Goal: Find contact information: Obtain details needed to contact an individual or organization

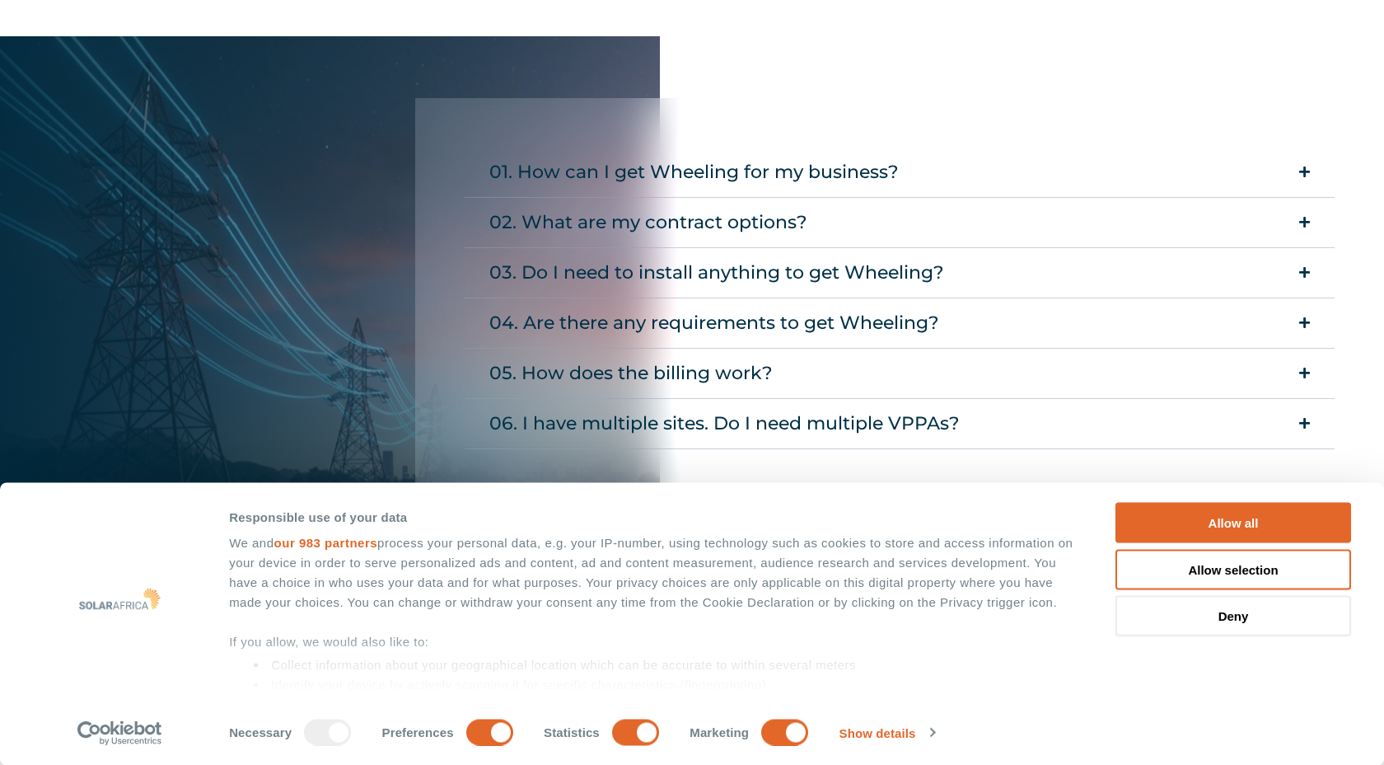
scroll to position [2644, 0]
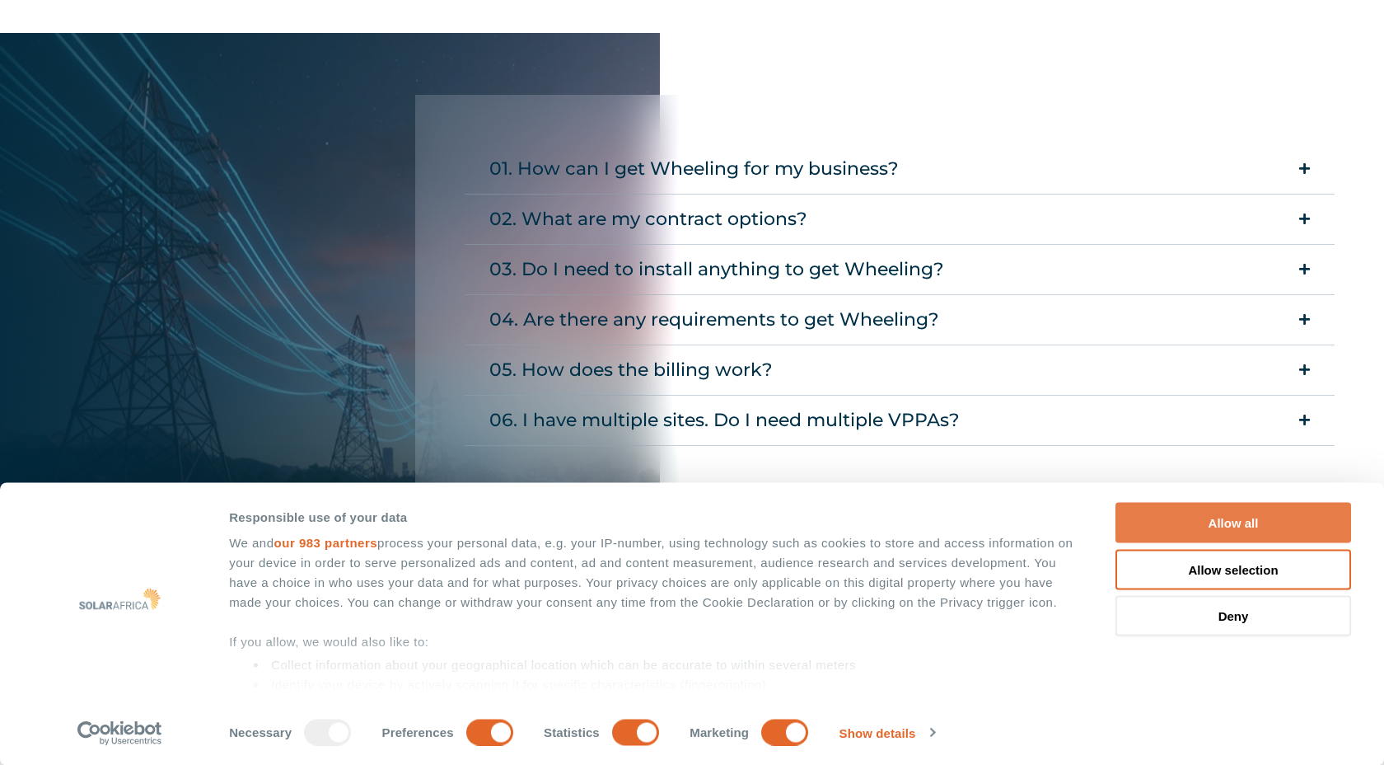
click at [1231, 521] on button "Allow all" at bounding box center [1234, 523] width 236 height 40
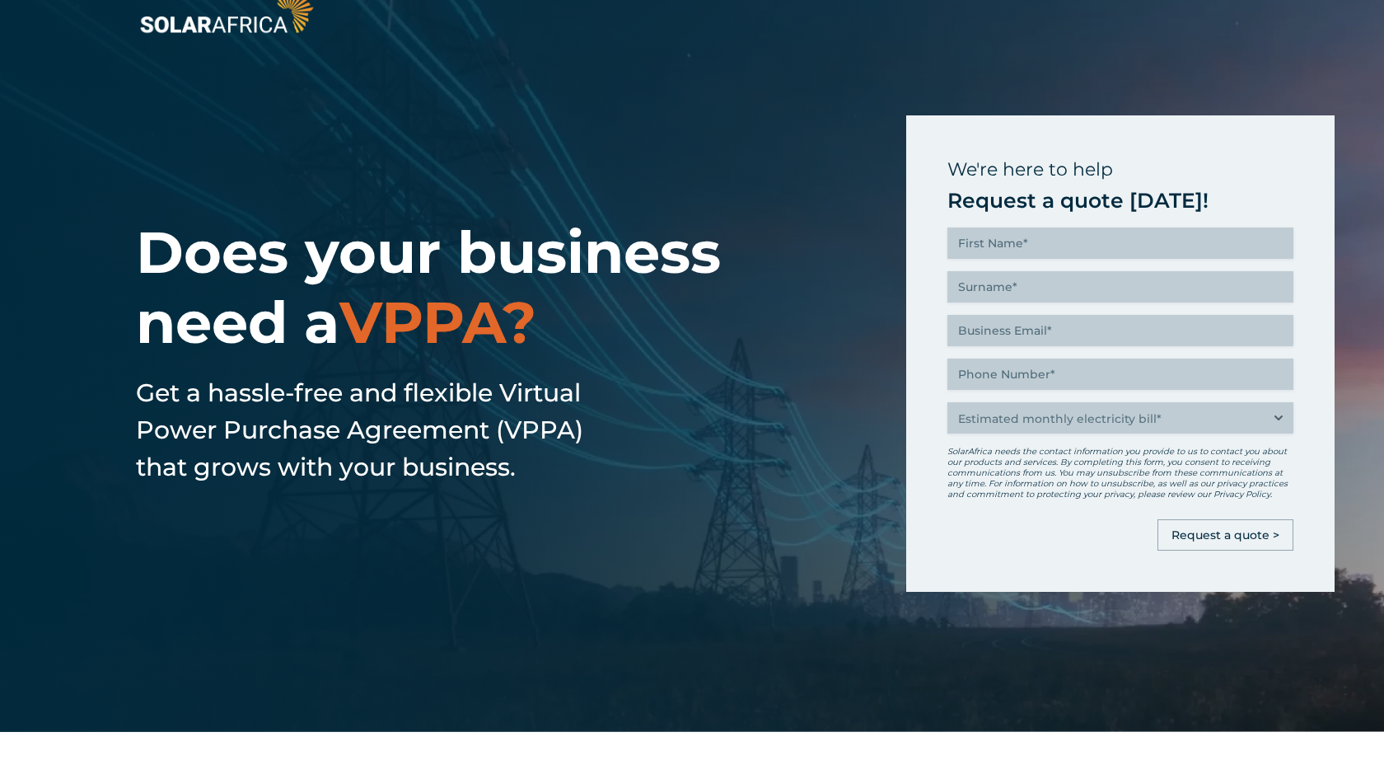
scroll to position [0, 0]
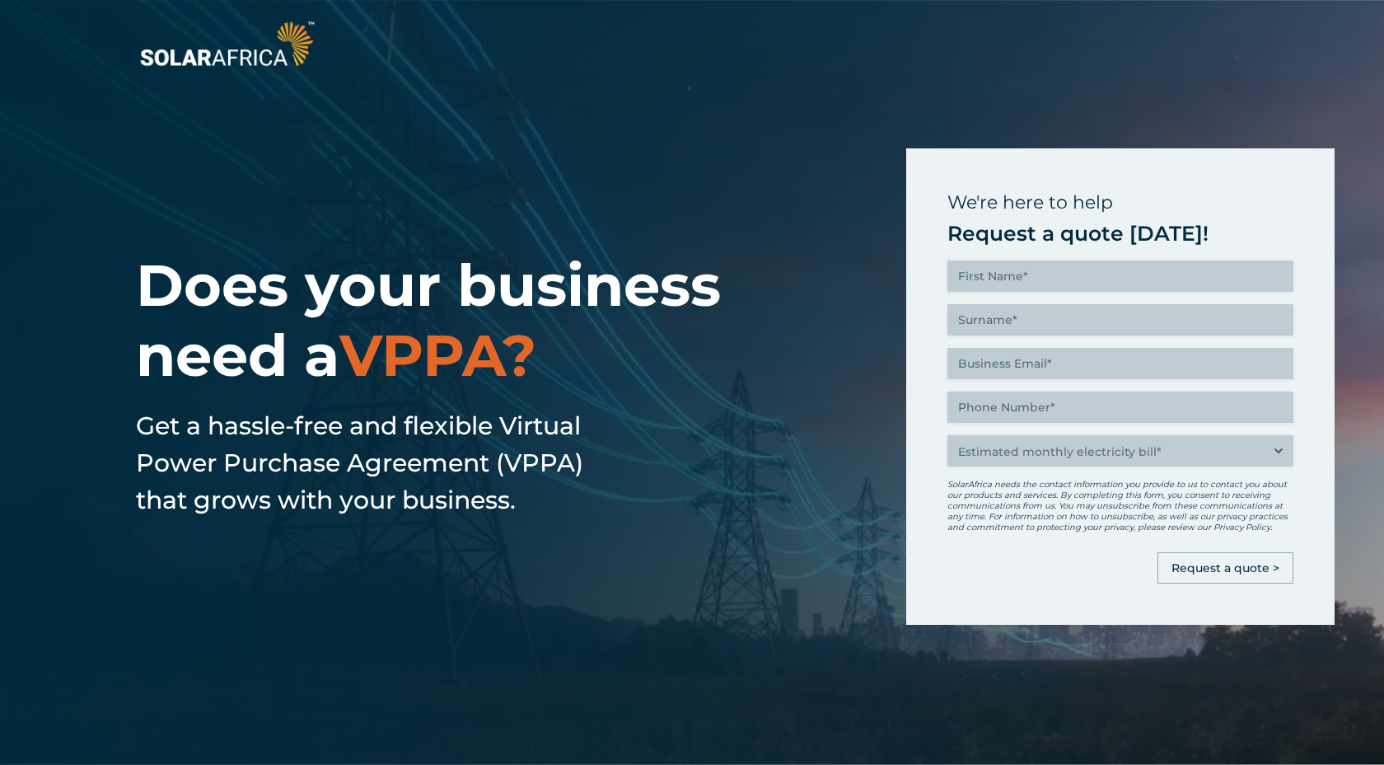
click at [214, 54] on img at bounding box center [227, 43] width 182 height 54
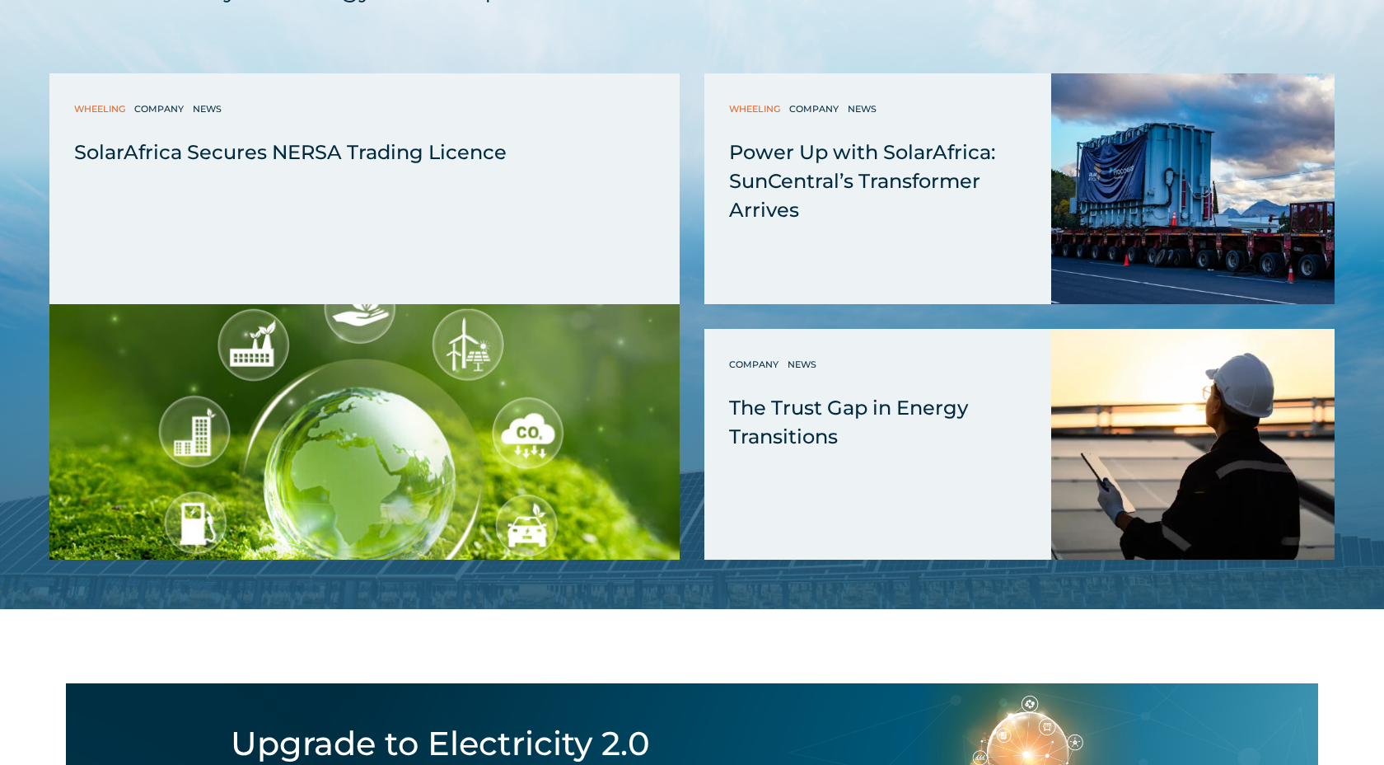
scroll to position [4408, 0]
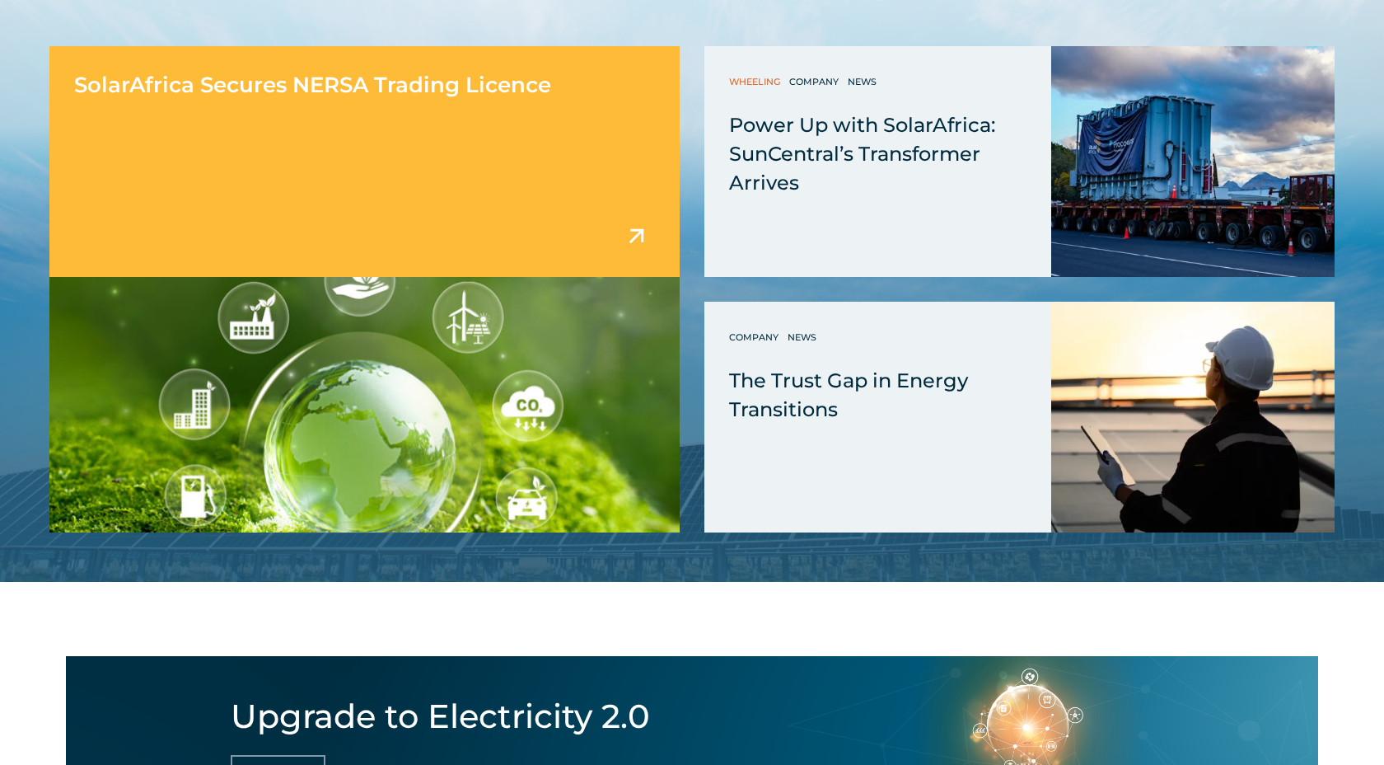
click at [354, 147] on div "SolarAfrica Secures NERSA Trading Licence" at bounding box center [364, 161] width 630 height 231
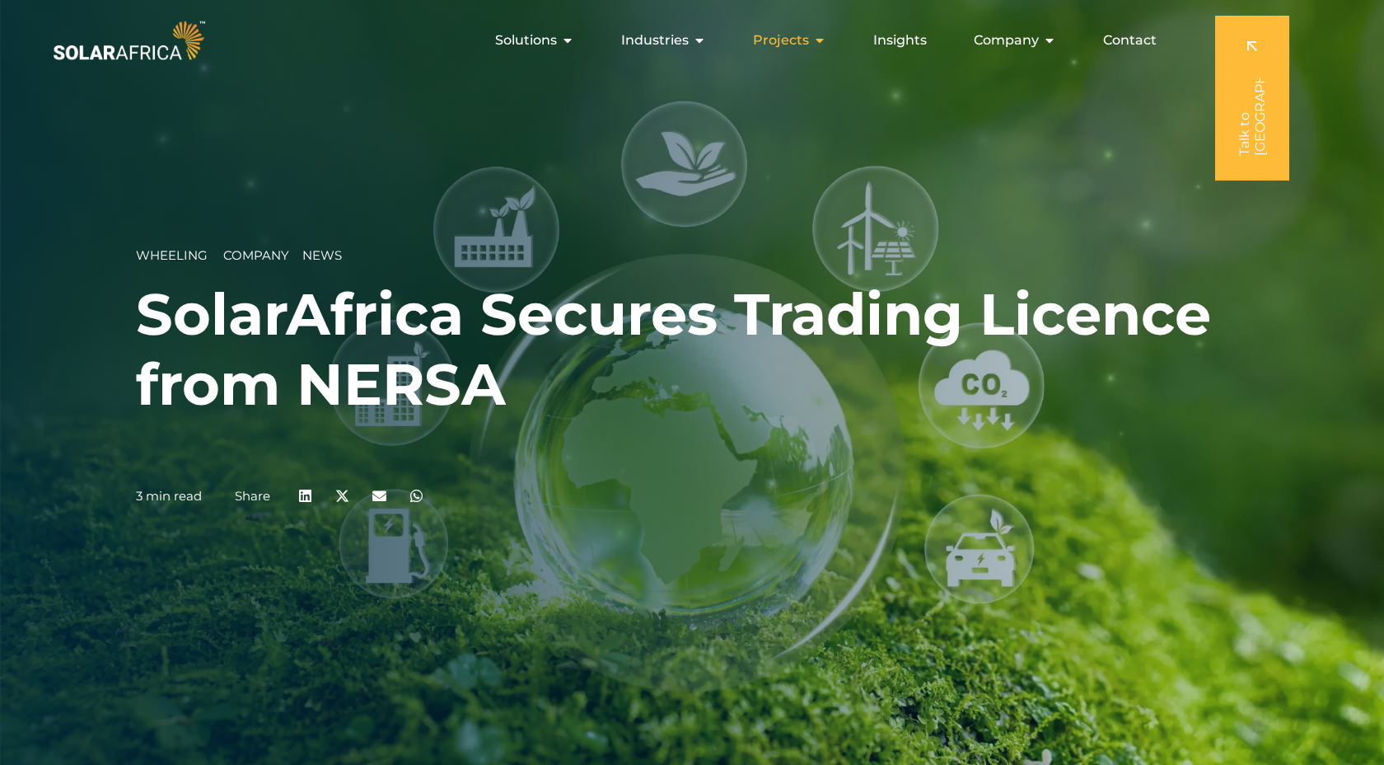
click at [822, 41] on icon "Menu" at bounding box center [819, 40] width 13 height 13
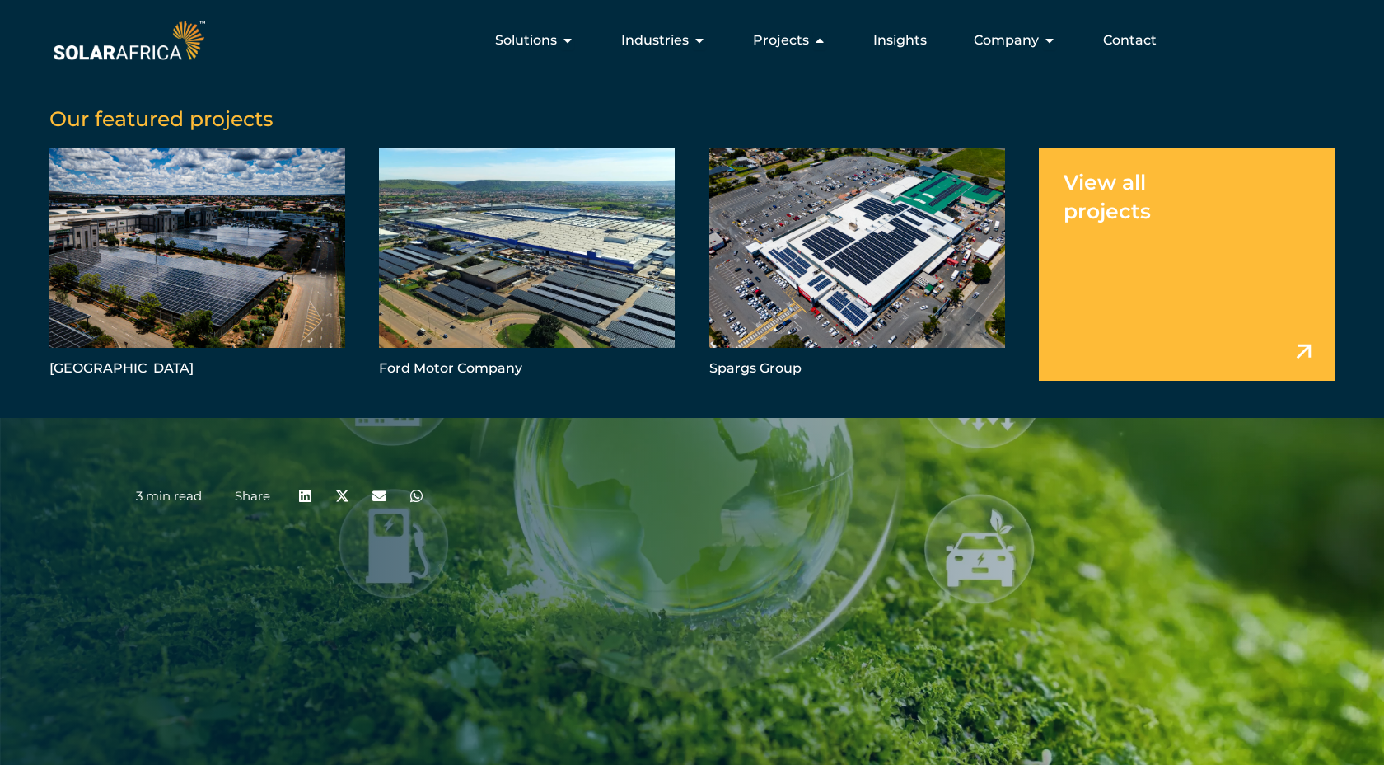
click at [1152, 267] on link "Menu" at bounding box center [1187, 264] width 296 height 233
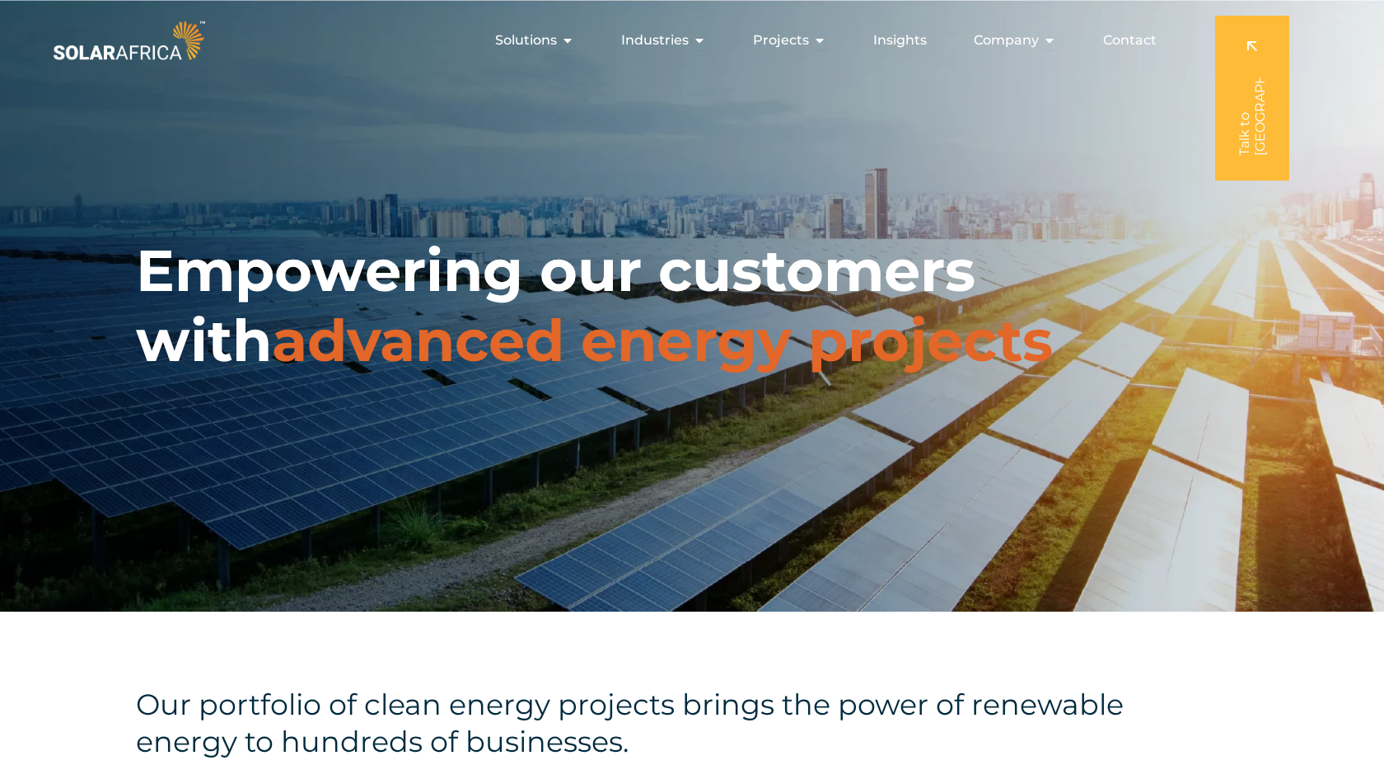
click at [189, 40] on img at bounding box center [128, 40] width 159 height 48
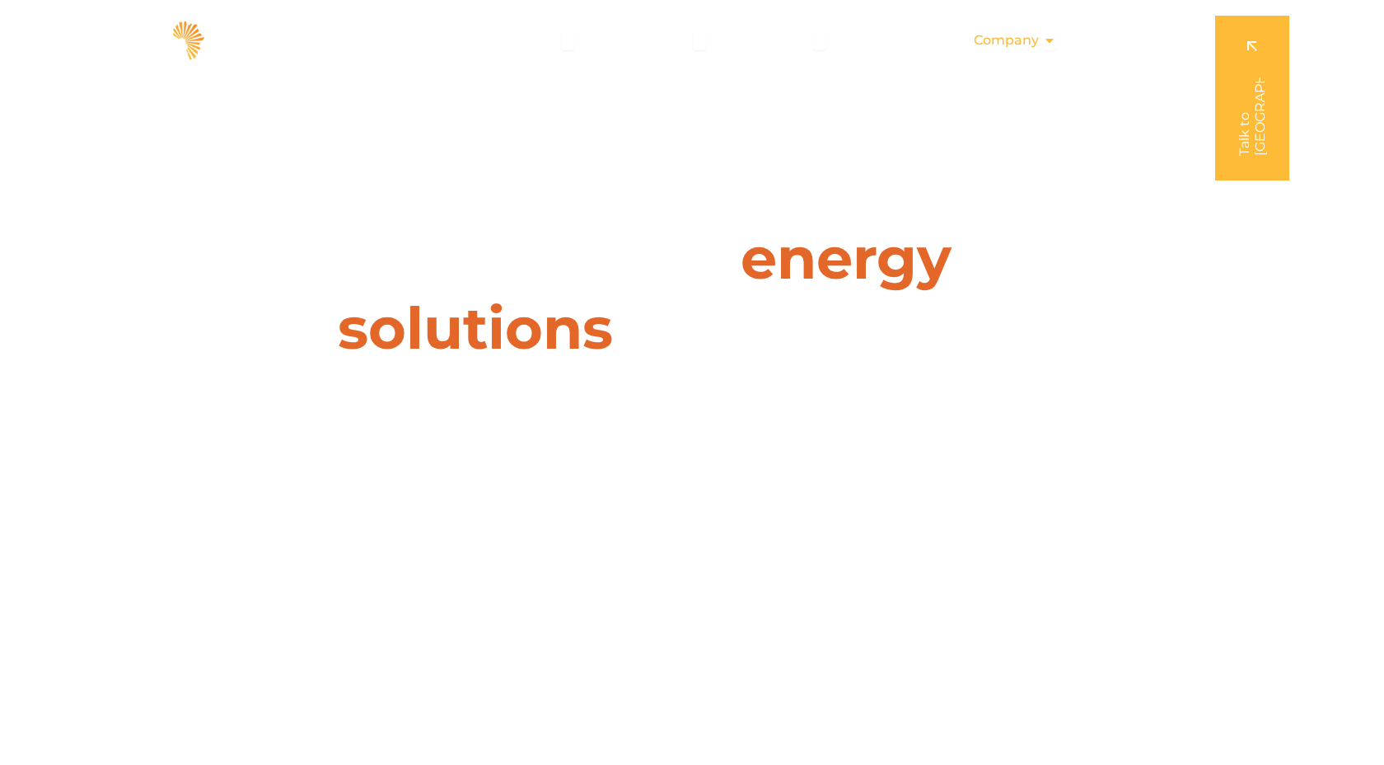
click at [1050, 37] on icon "Menu" at bounding box center [1049, 40] width 13 height 13
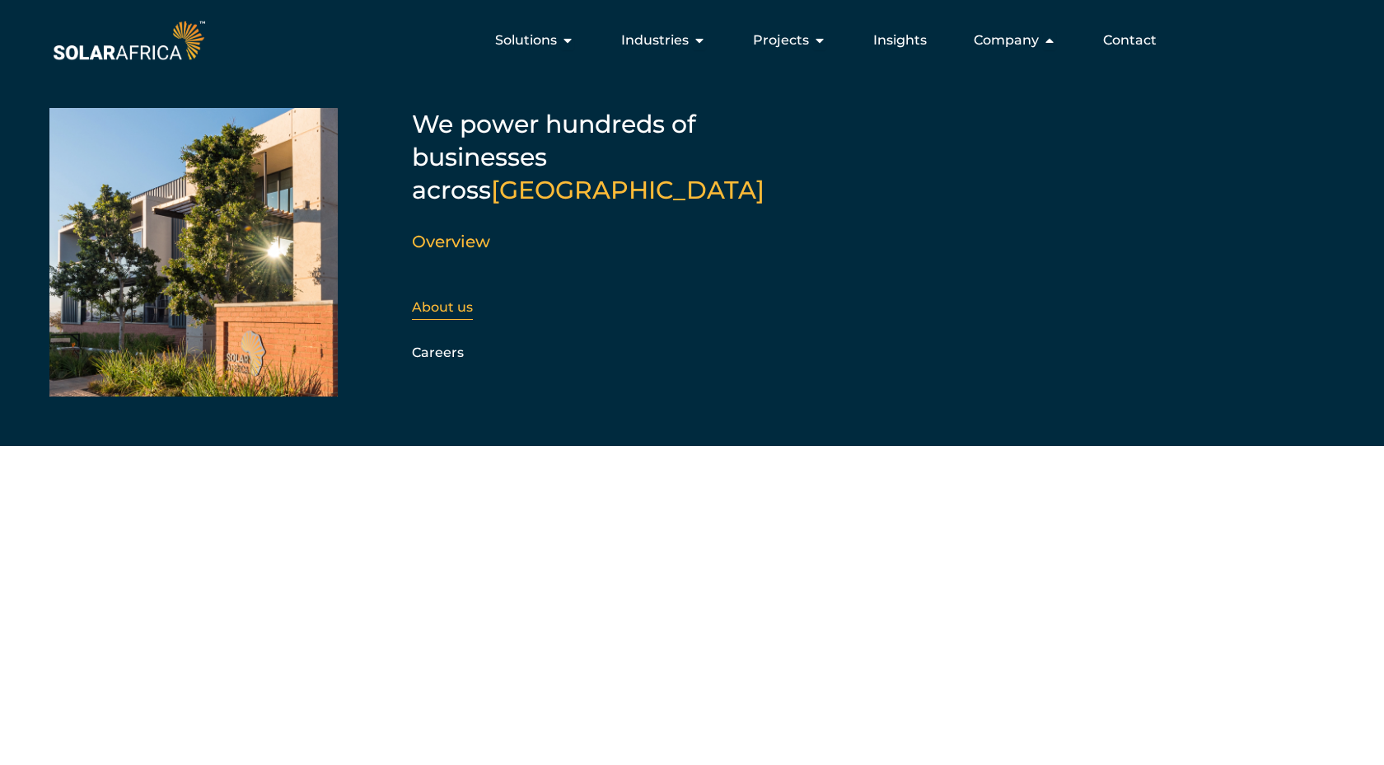
click at [456, 299] on link "About us" at bounding box center [442, 307] width 61 height 16
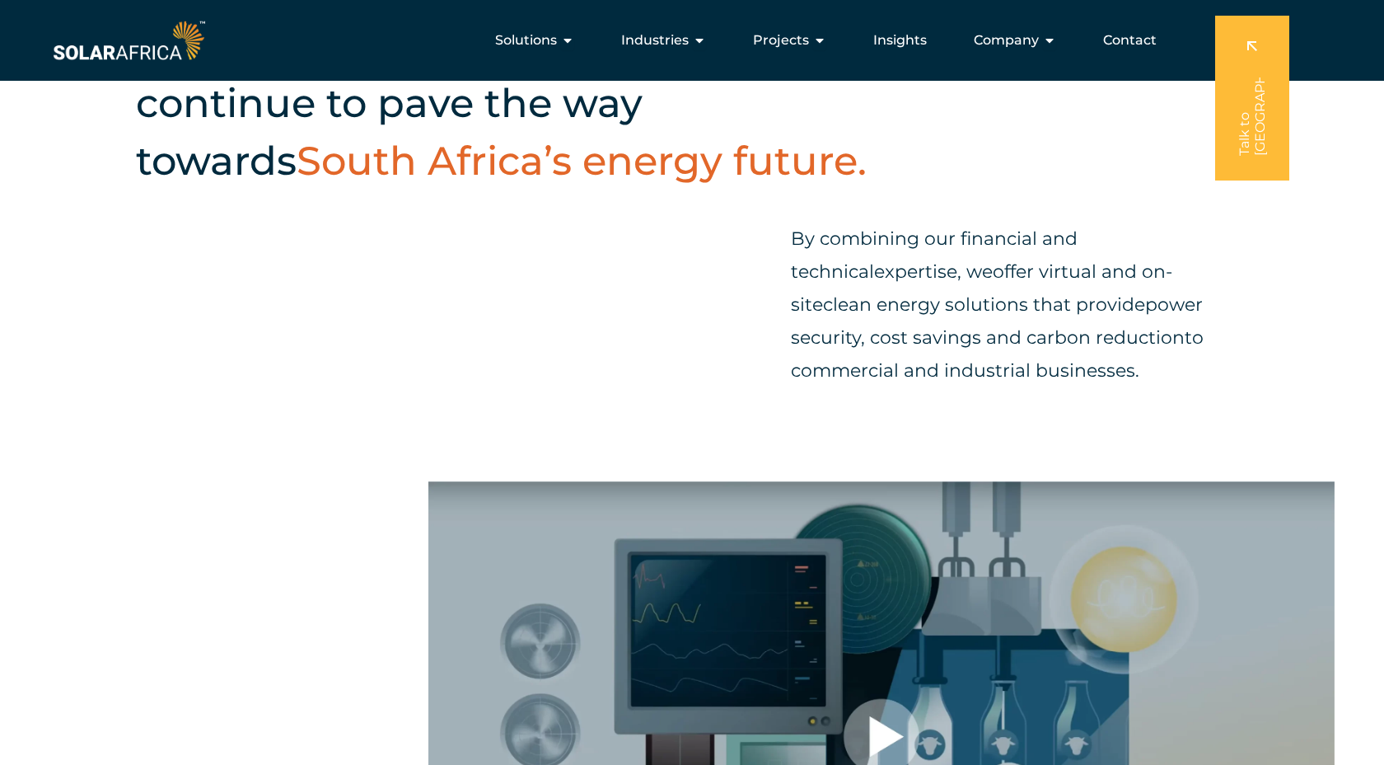
scroll to position [596, 0]
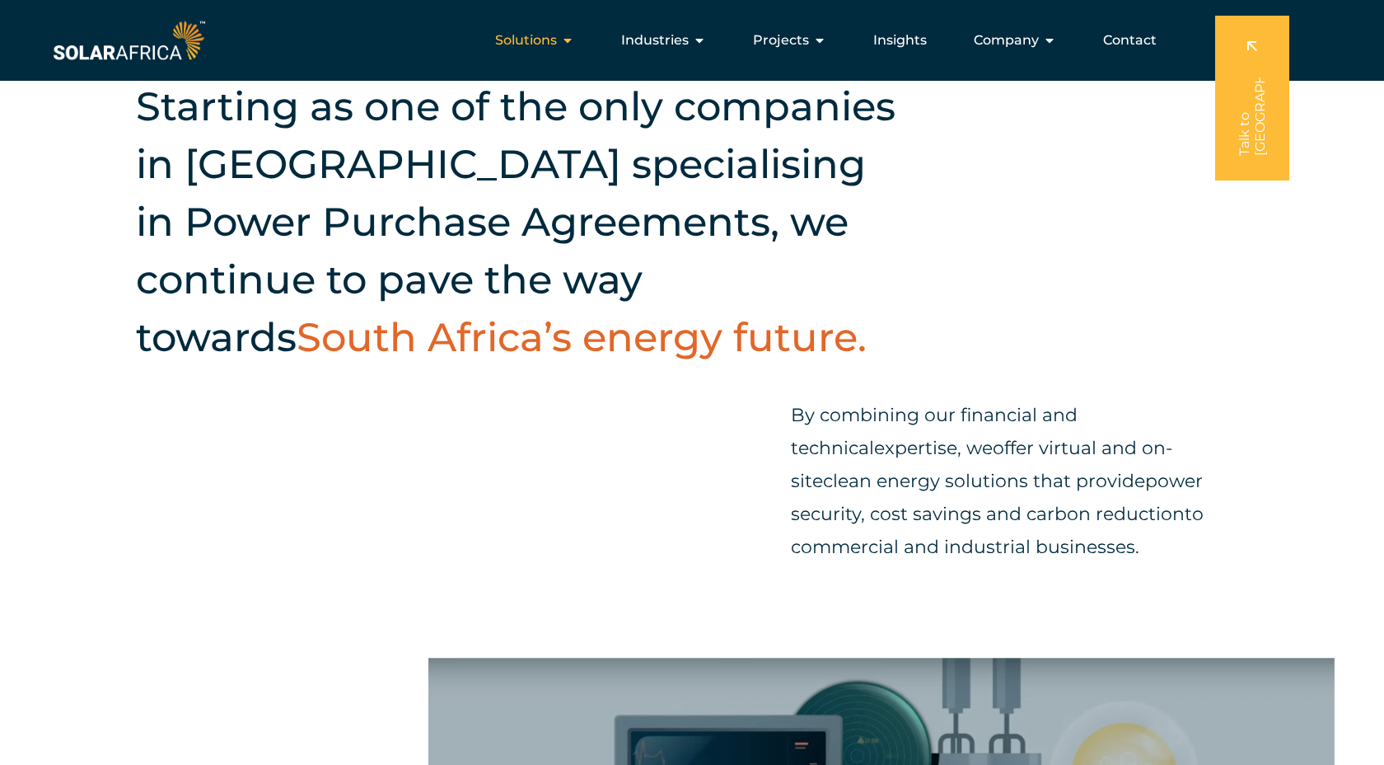
click at [573, 37] on icon "Menu" at bounding box center [567, 40] width 13 height 13
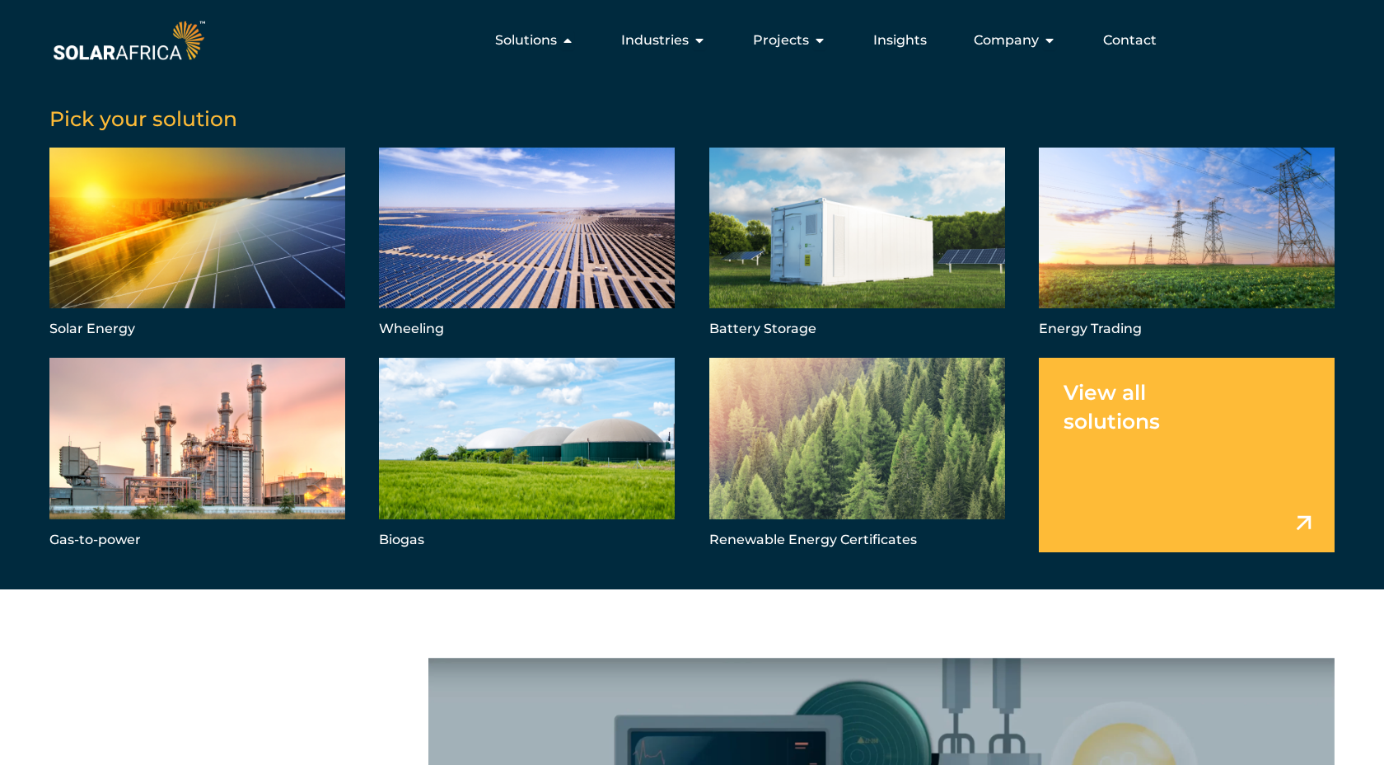
click at [1268, 491] on link "Menu" at bounding box center [1187, 455] width 296 height 194
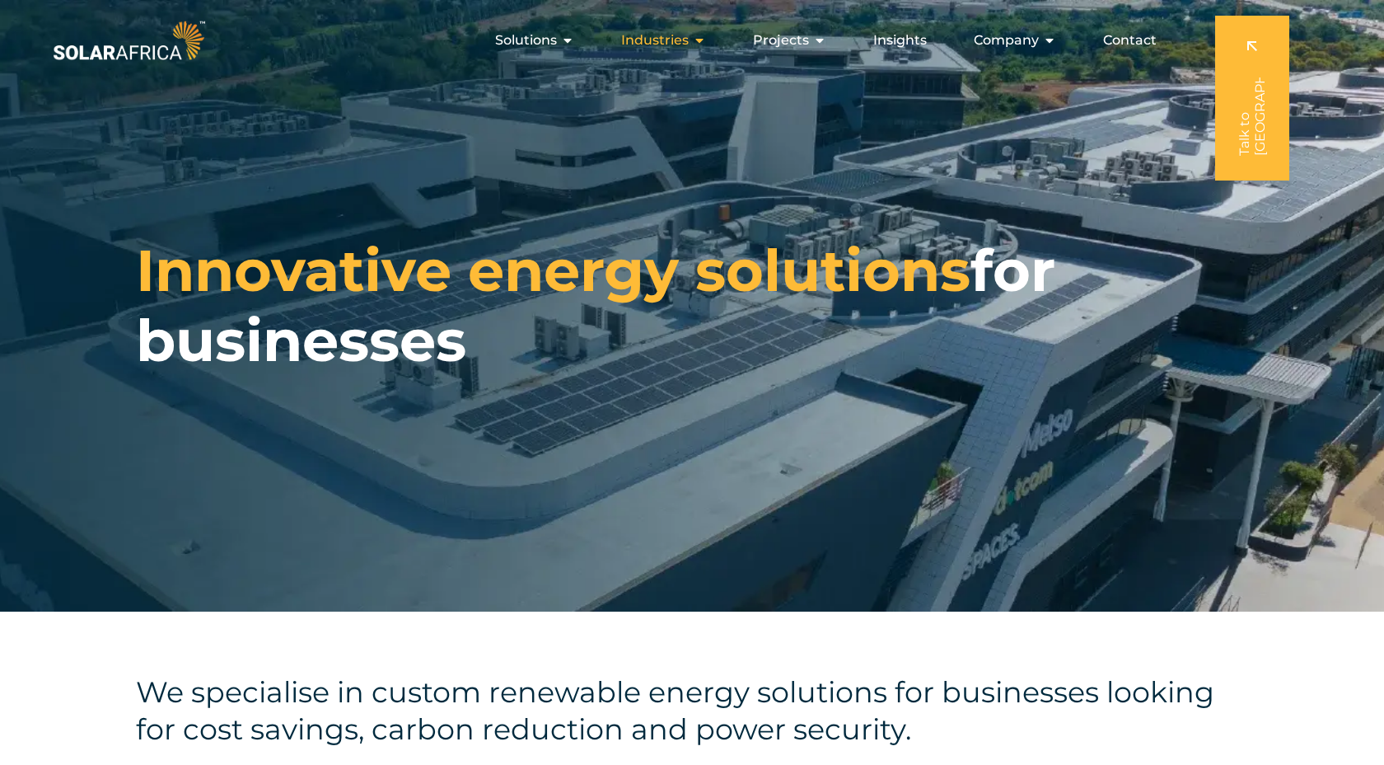
click at [706, 42] on icon "Menu" at bounding box center [699, 40] width 13 height 13
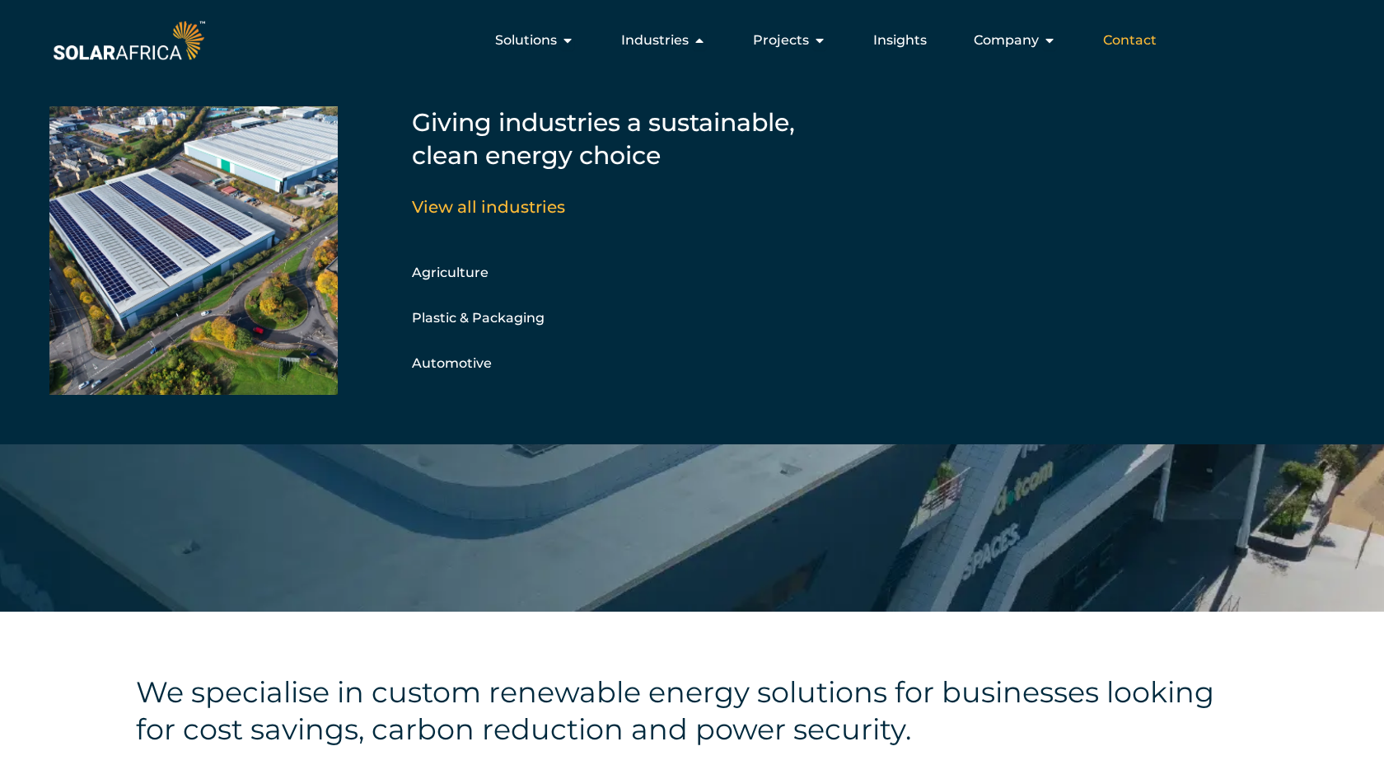
click at [1140, 38] on span "Contact" at bounding box center [1130, 40] width 54 height 20
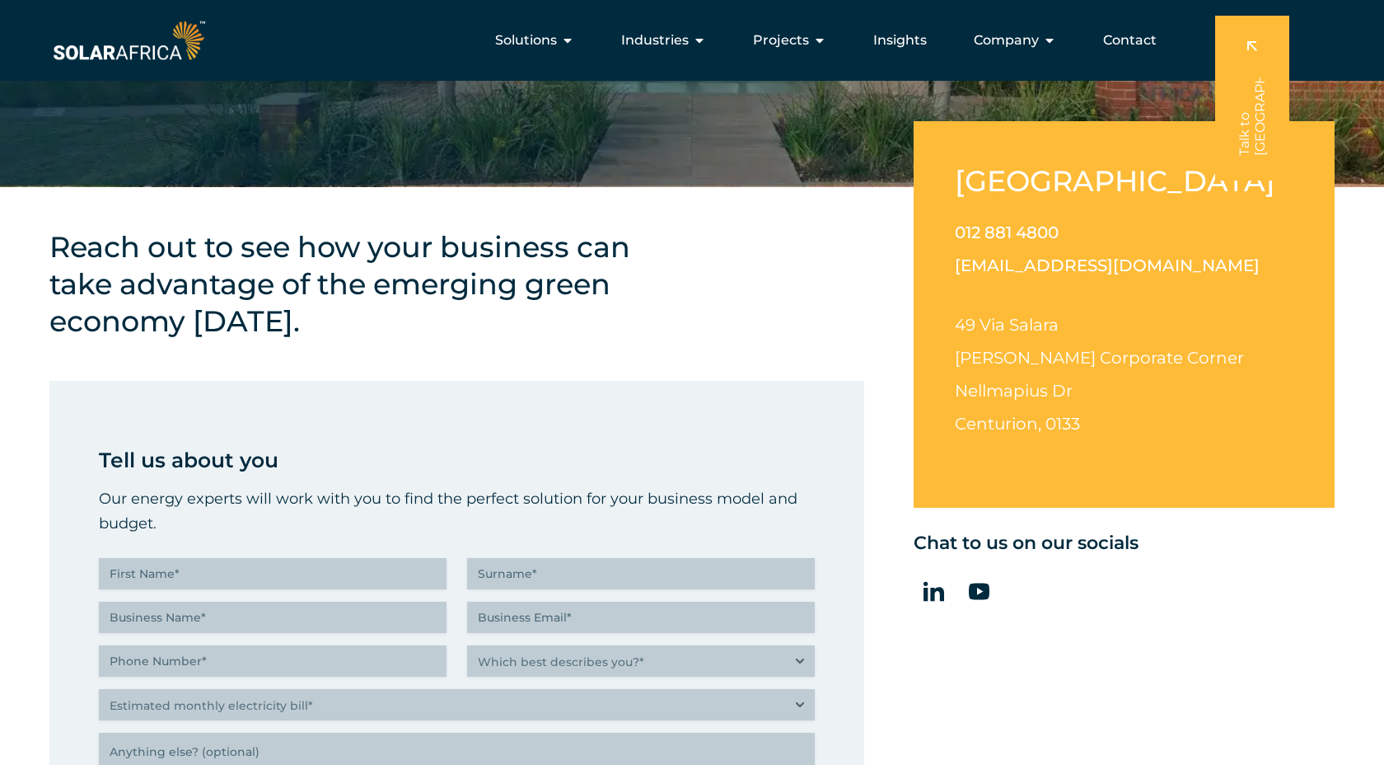
scroll to position [399, 0]
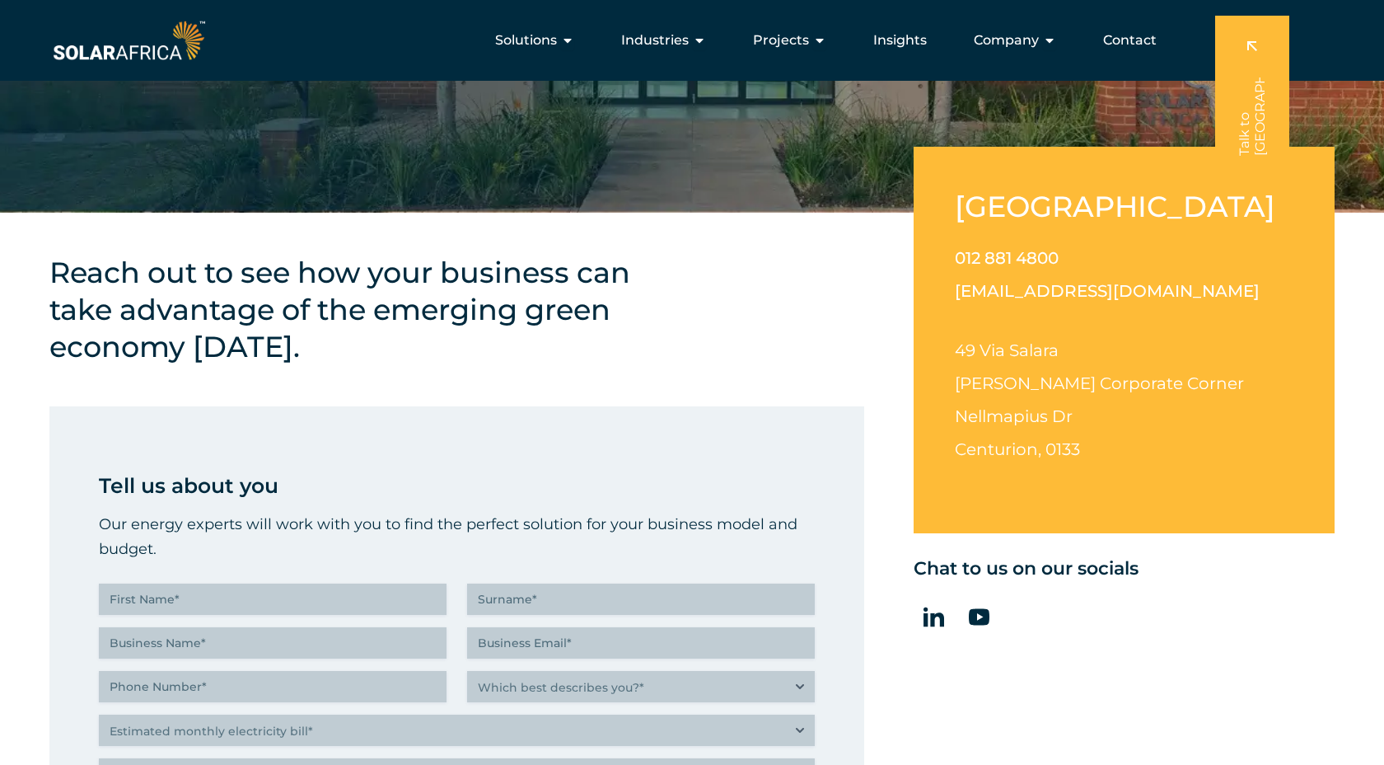
click at [1022, 286] on link "[EMAIL_ADDRESS][DOMAIN_NAME]" at bounding box center [1107, 291] width 305 height 20
click at [895, 38] on span "Insights" at bounding box center [901, 40] width 54 height 20
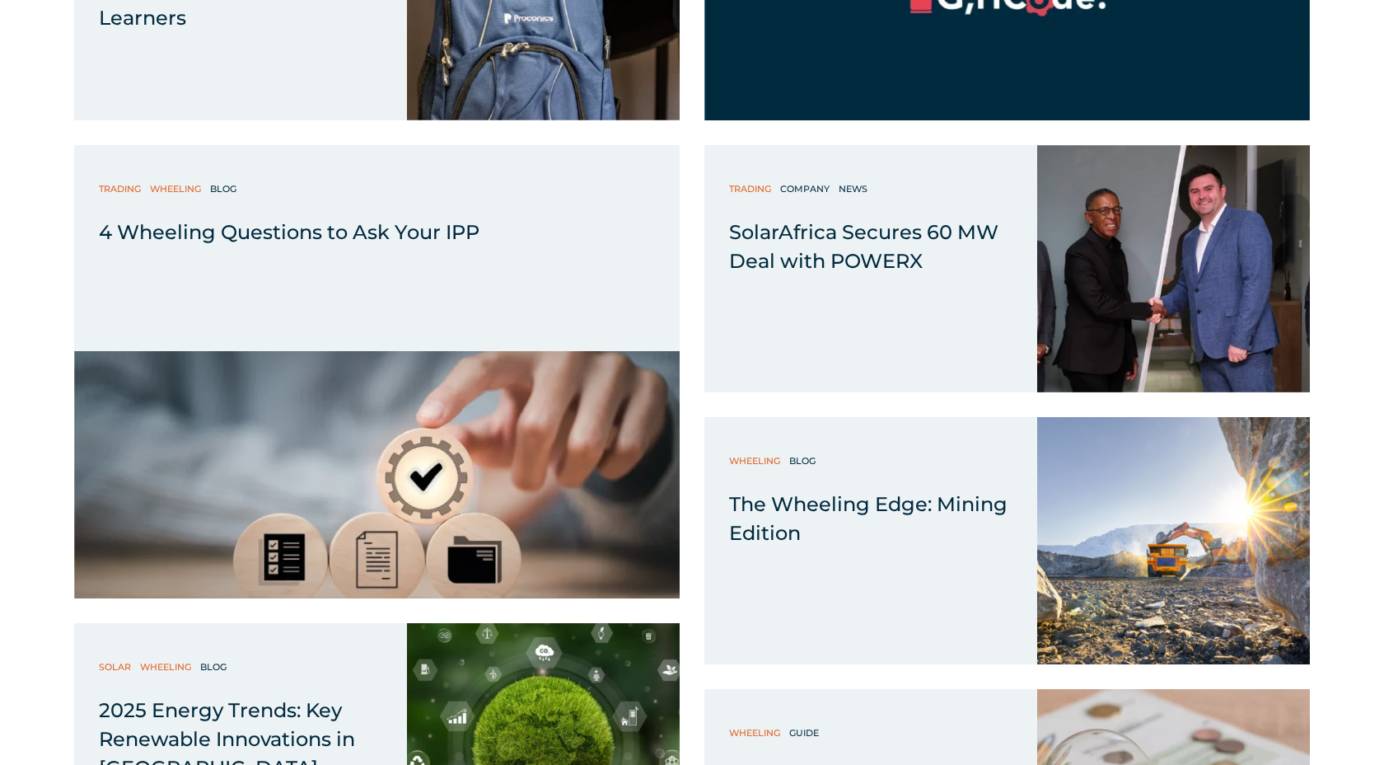
scroll to position [2072, 0]
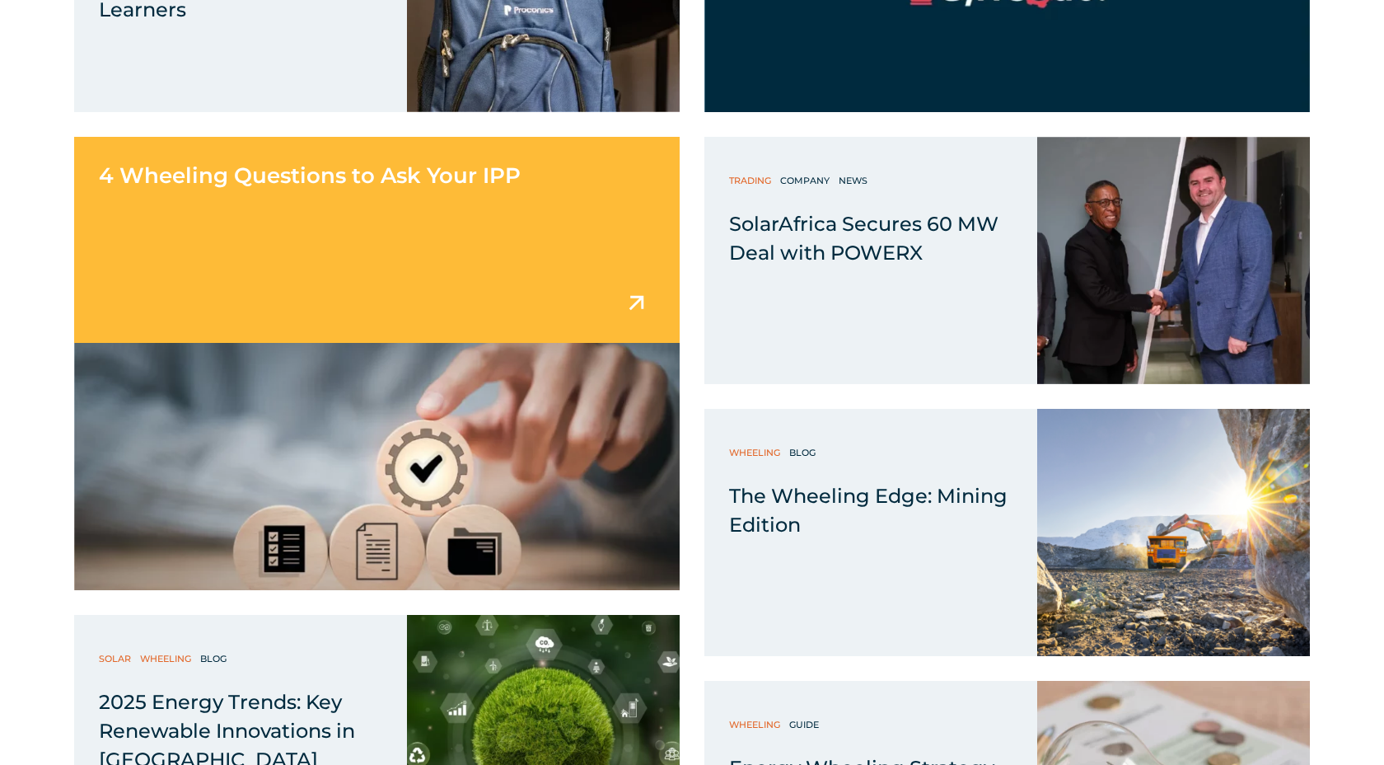
click at [315, 186] on span "4 Wheeling Questions to Ask Your IPP" at bounding box center [310, 175] width 422 height 26
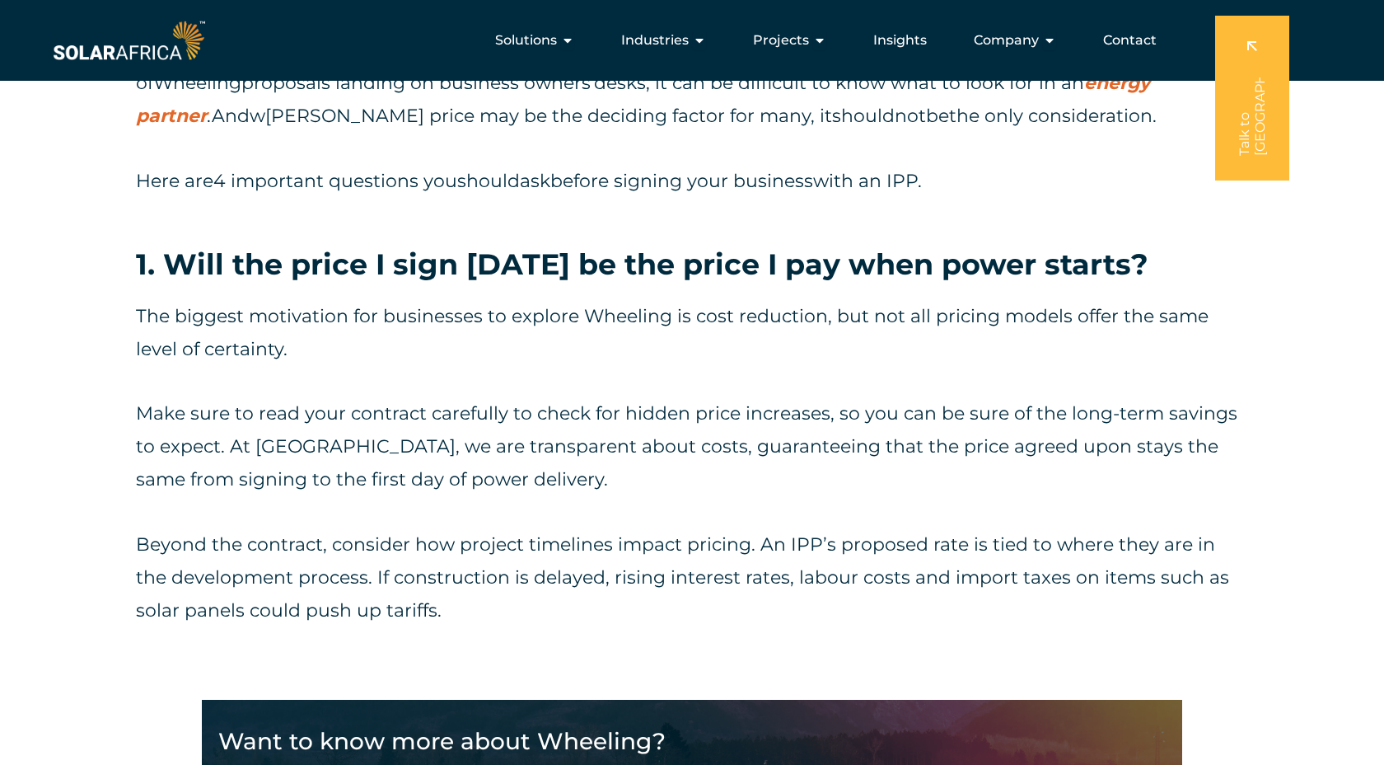
scroll to position [1135, 0]
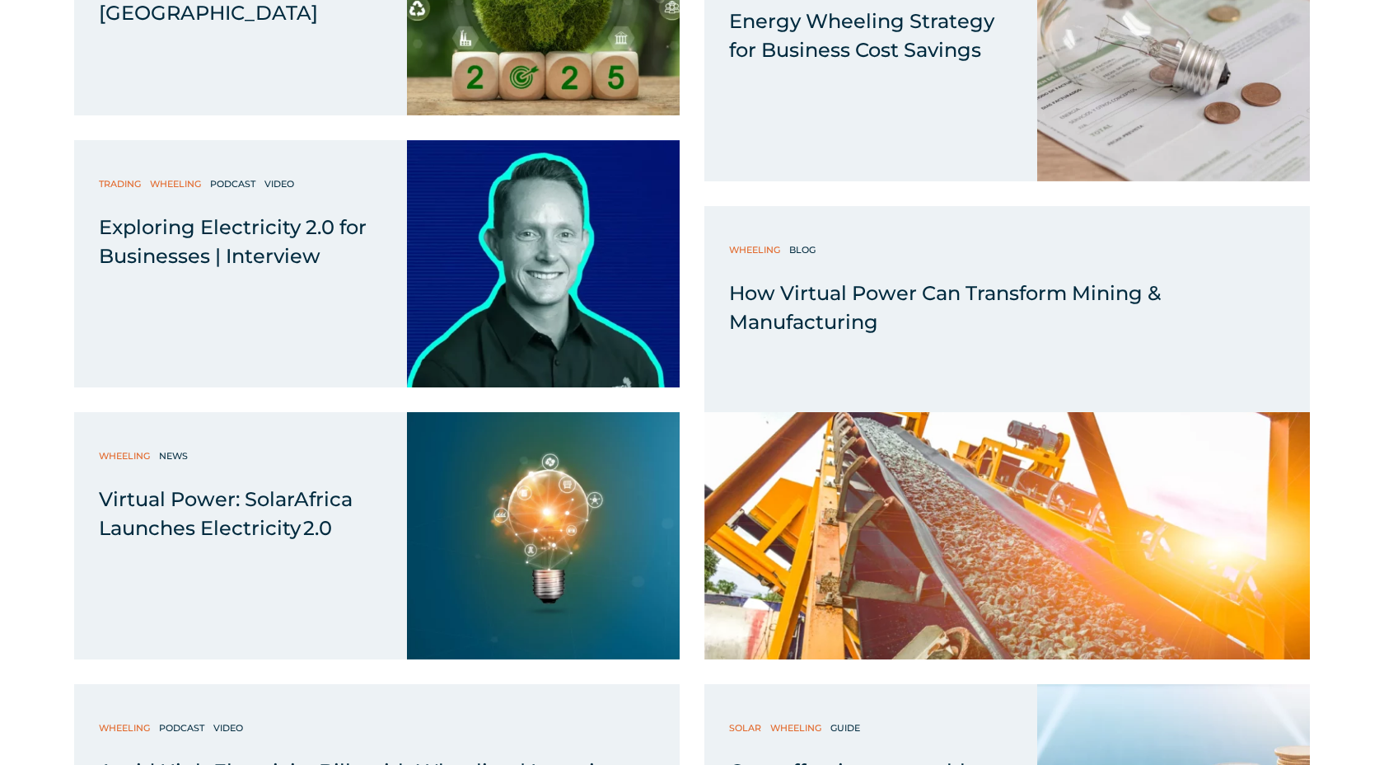
scroll to position [2827, 0]
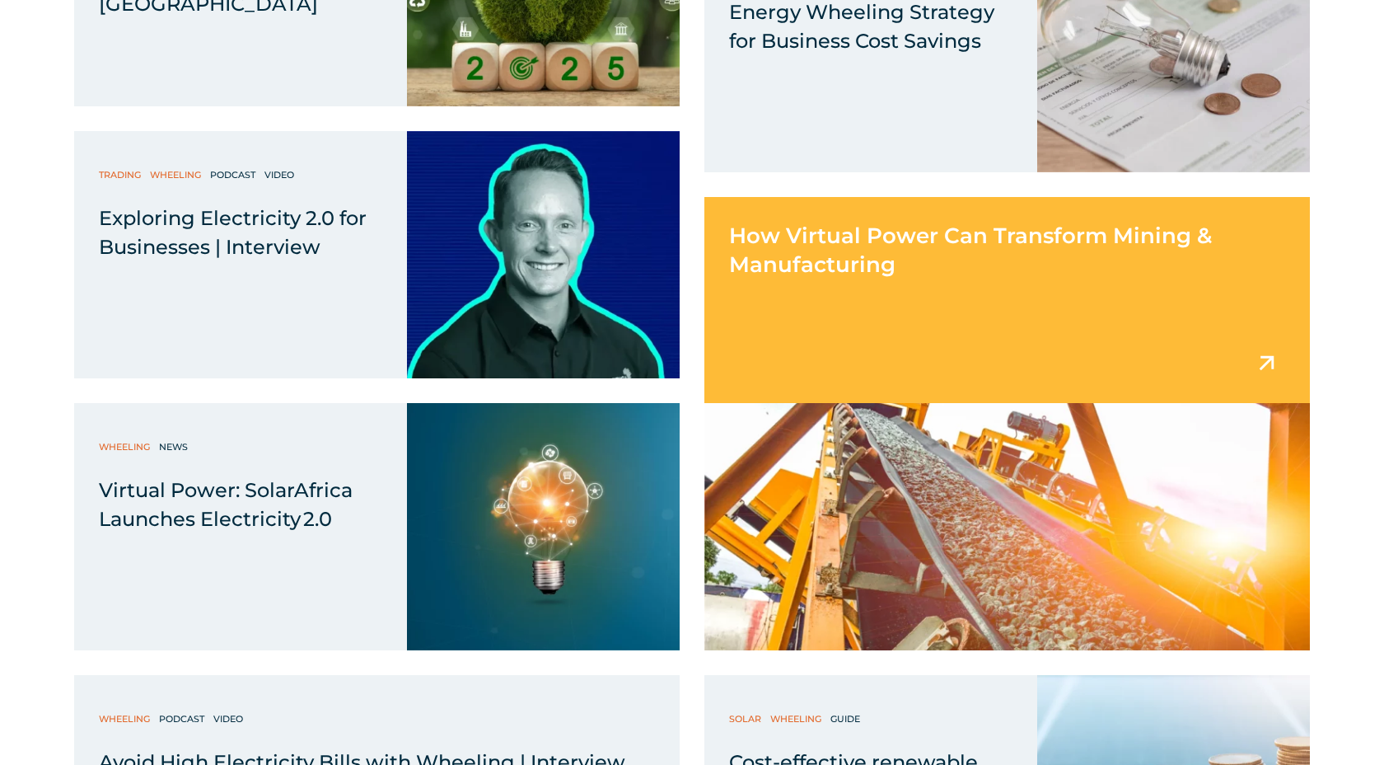
click at [856, 250] on div "How Virtual Power Can Transform Mining & Manufacturing" at bounding box center [1008, 238] width 606 height 82
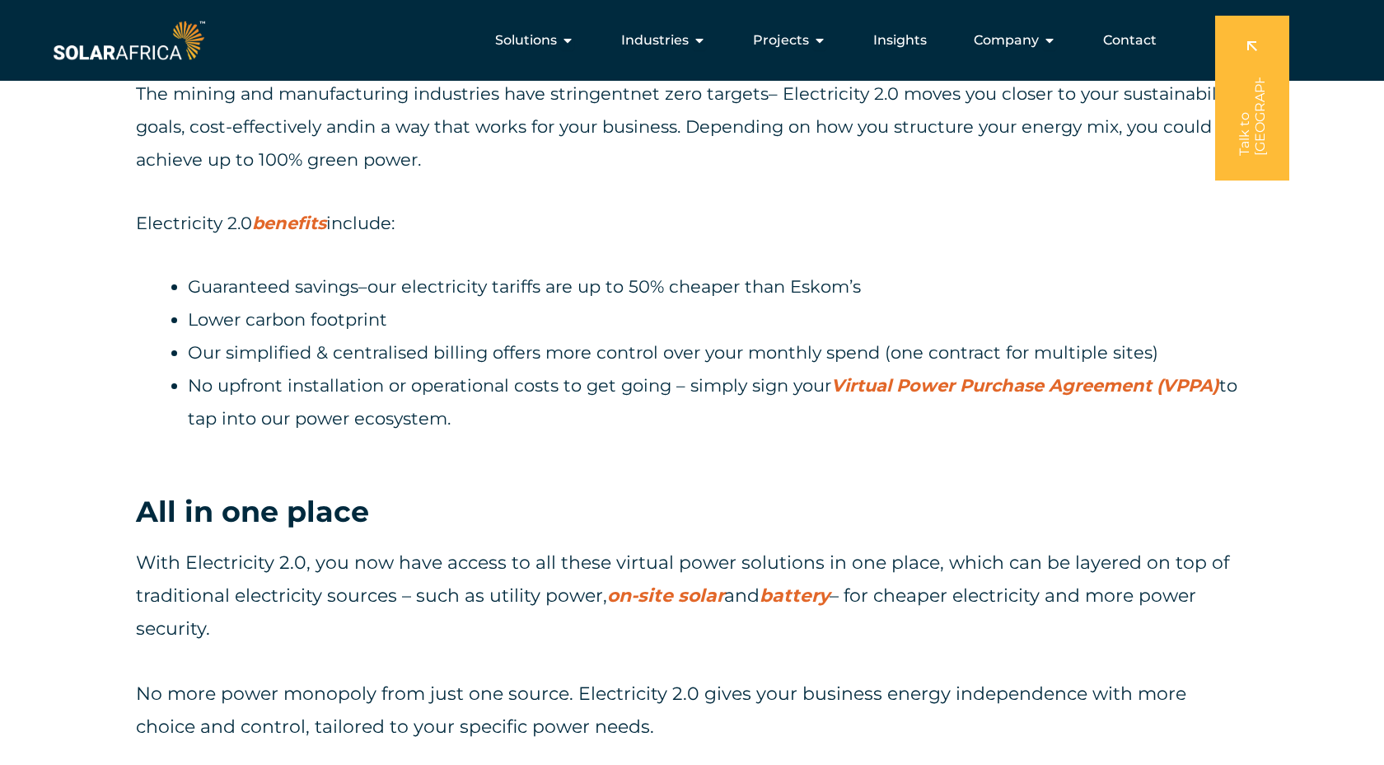
scroll to position [4134, 0]
